Goal: Information Seeking & Learning: Learn about a topic

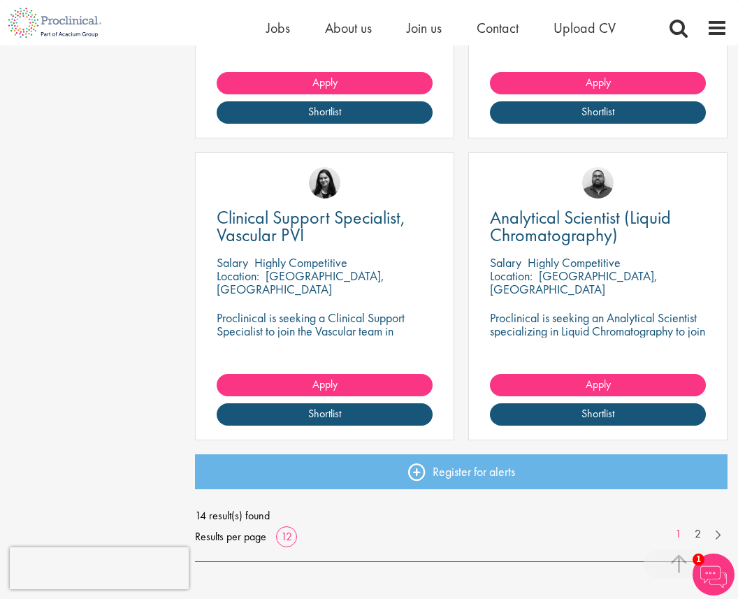
scroll to position [1690, 0]
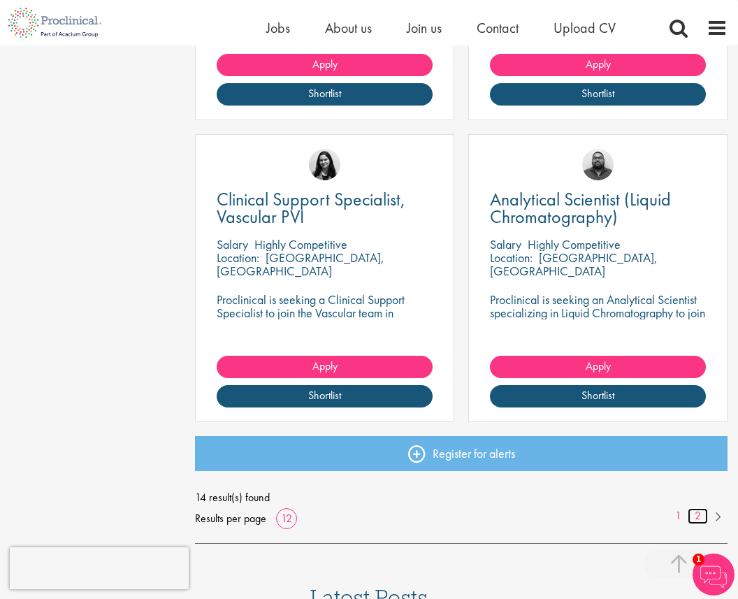
click at [692, 519] on link "2" at bounding box center [697, 516] width 20 height 16
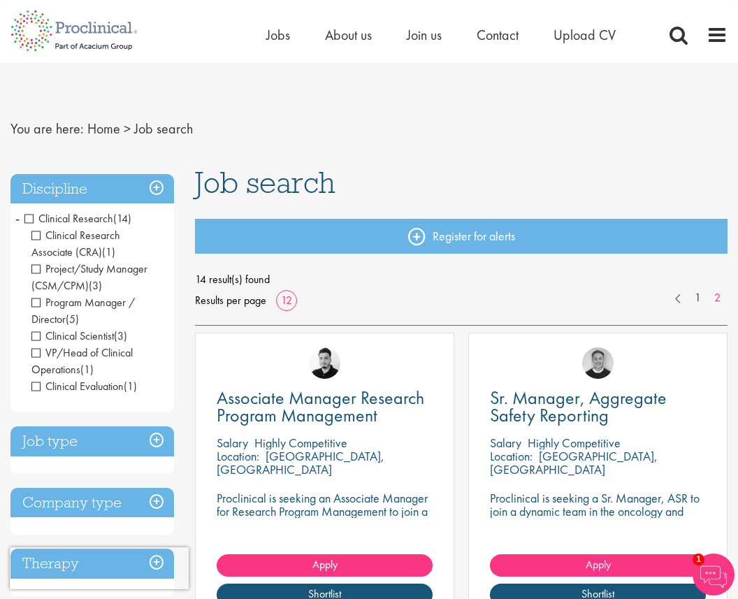
click at [701, 44] on div "Home Jobs About us Join us Contact Upload CV" at bounding box center [496, 38] width 461 height 28
click at [716, 41] on span at bounding box center [716, 34] width 21 height 21
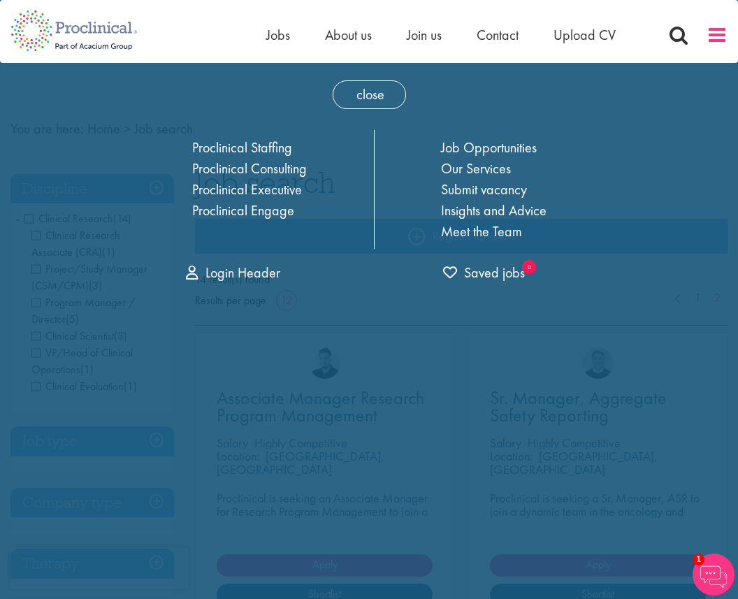
click at [716, 41] on span at bounding box center [716, 34] width 21 height 21
click at [246, 96] on div "close Home Jobs About us Join us Contact Upload CV Proclinical Staffing Proclin…" at bounding box center [368, 178] width 517 height 230
click at [385, 99] on span "close" at bounding box center [369, 94] width 73 height 29
